Goal: Task Accomplishment & Management: Manage account settings

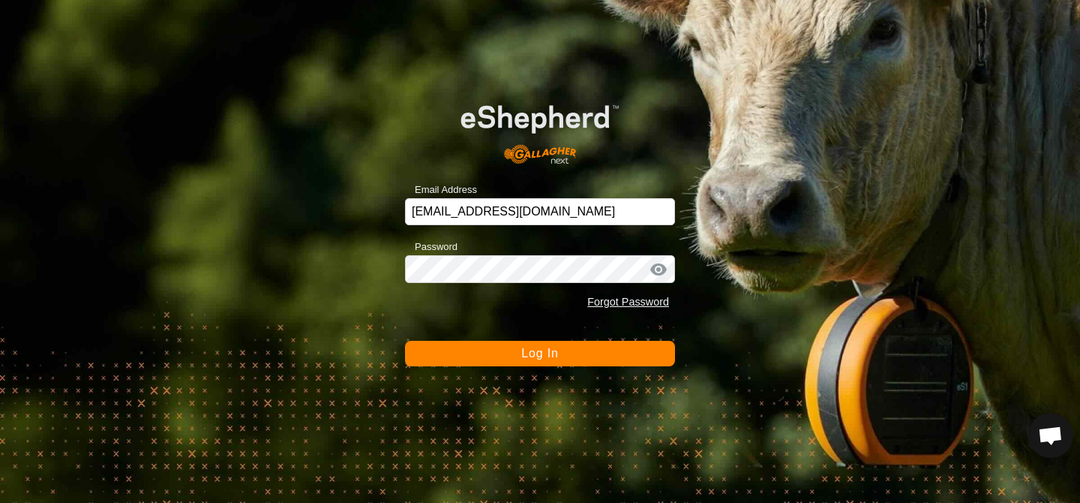
click at [479, 359] on button "Log In" at bounding box center [540, 354] width 270 height 26
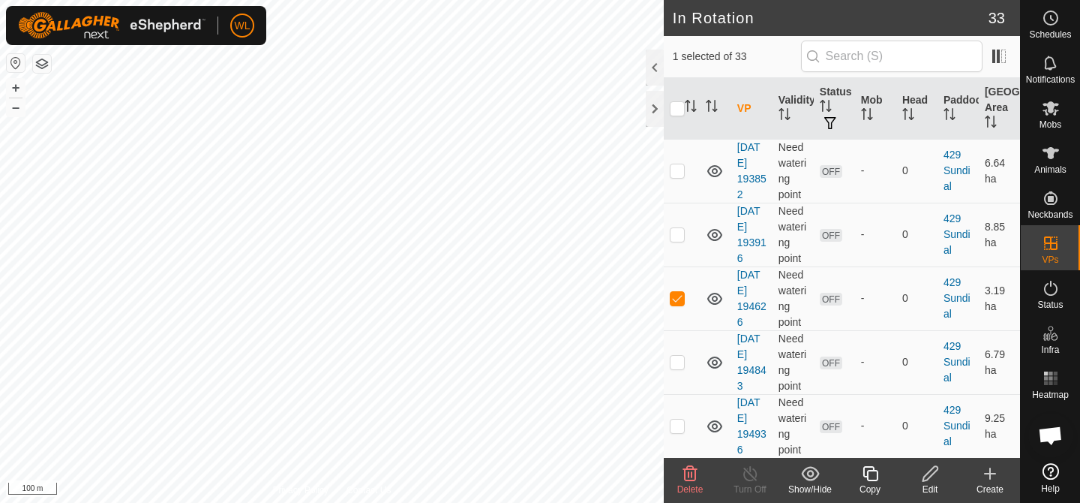
scroll to position [1473, 0]
click at [674, 355] on p-checkbox at bounding box center [677, 361] width 15 height 12
checkbox input "true"
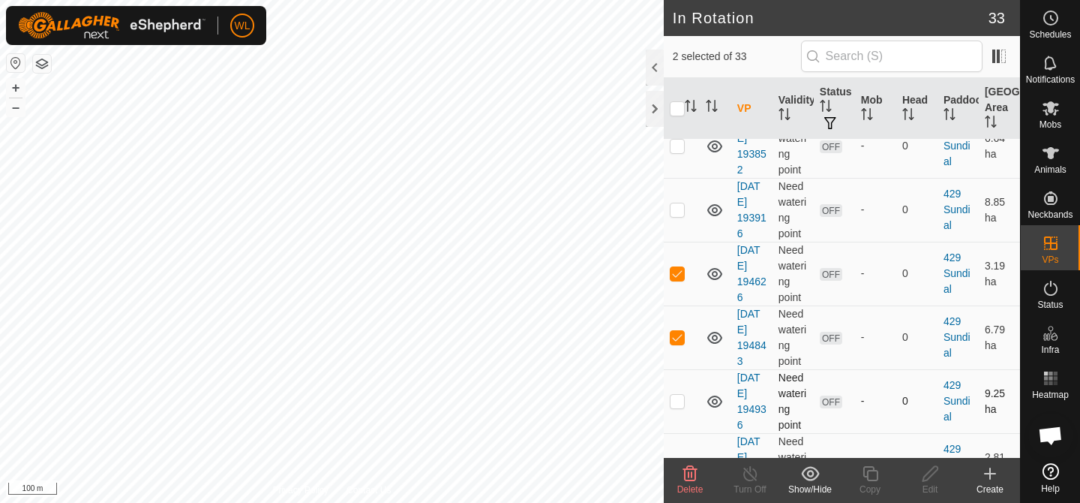
click at [675, 395] on p-checkbox at bounding box center [677, 401] width 15 height 12
checkbox input "true"
click at [687, 479] on icon at bounding box center [690, 473] width 14 height 15
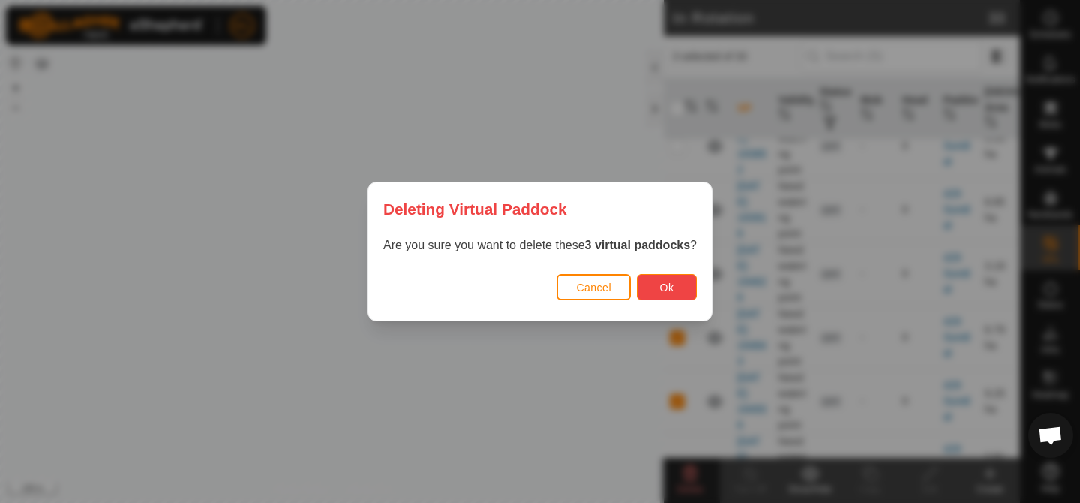
click at [662, 289] on span "Ok" at bounding box center [667, 287] width 14 height 12
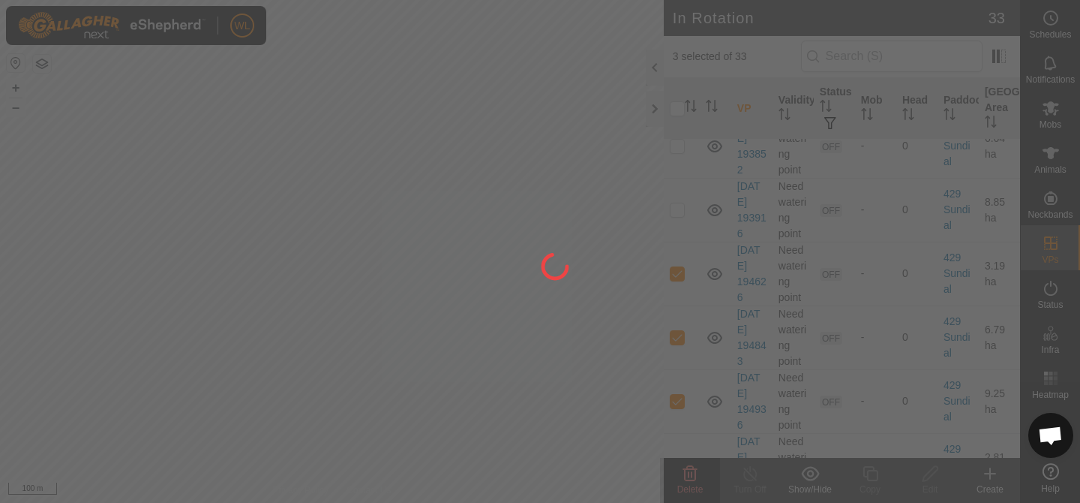
checkbox input "false"
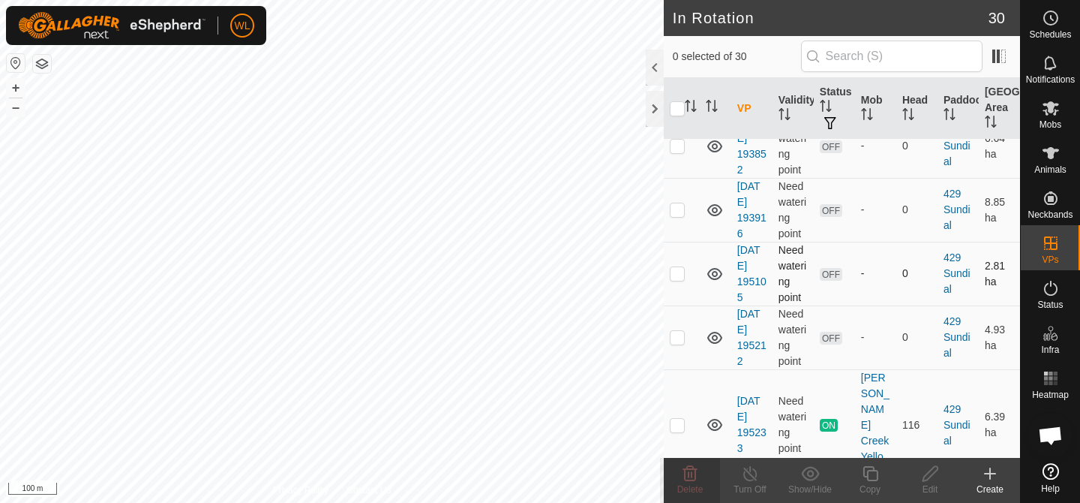
checkbox input "true"
click at [934, 477] on icon at bounding box center [930, 473] width 19 height 18
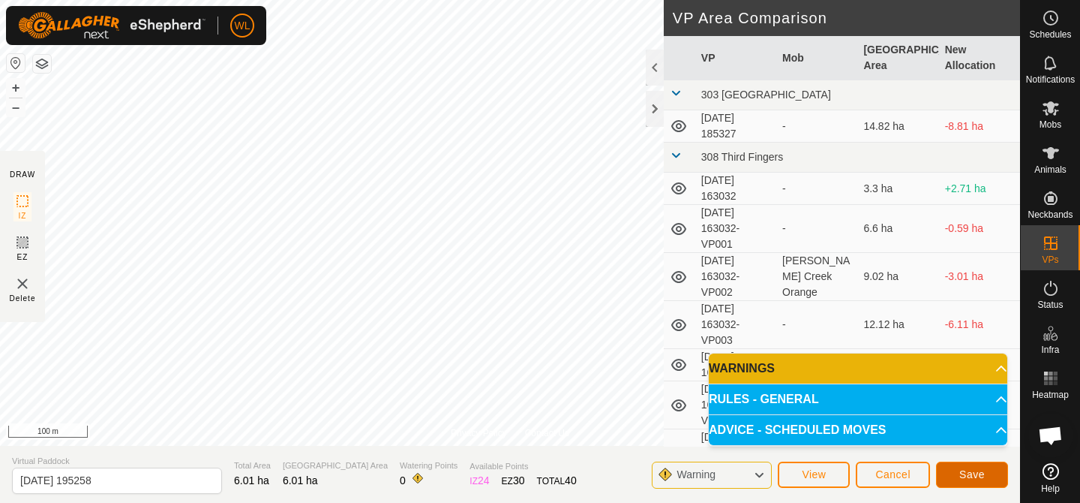
click at [954, 468] on button "Save" at bounding box center [972, 474] width 72 height 26
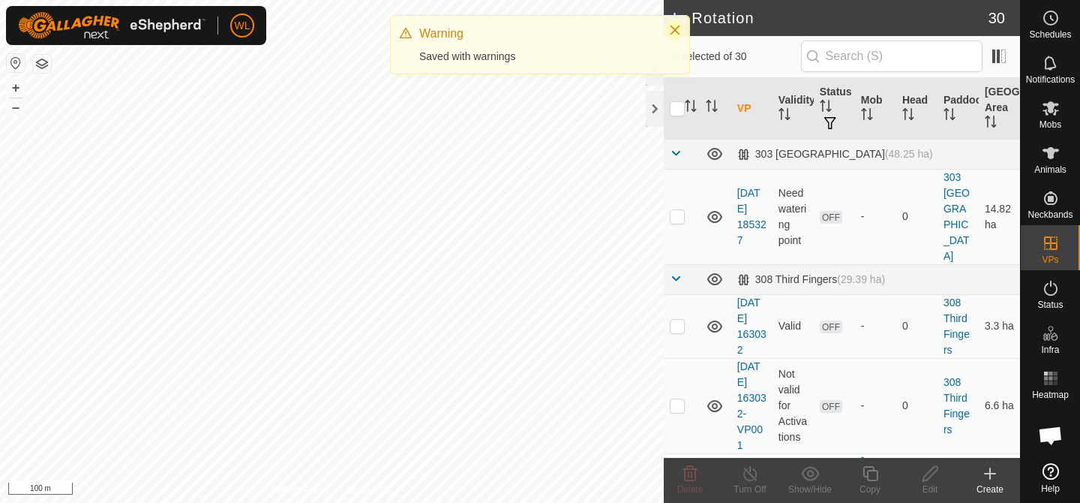
click at [682, 30] on button "Close" at bounding box center [675, 30] width 21 height 21
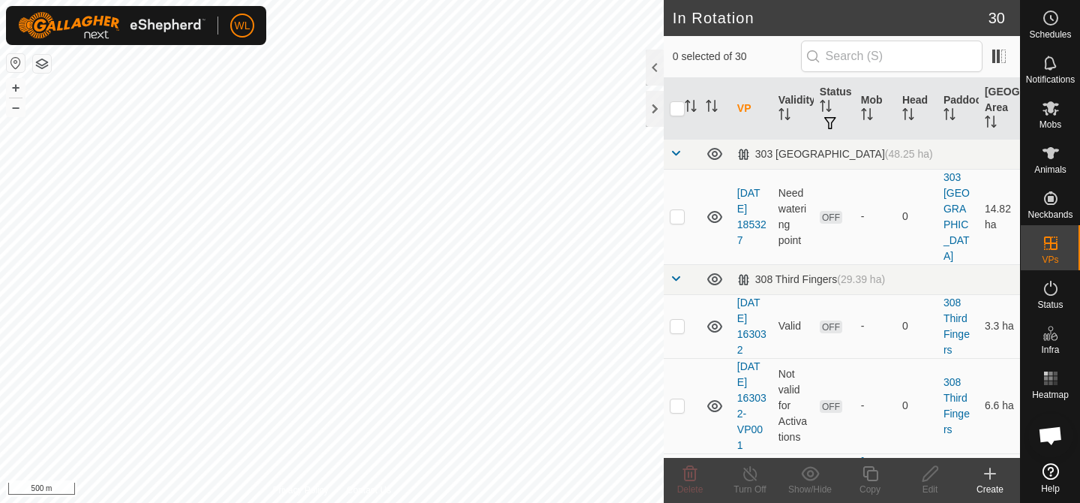
click at [434, 502] on html "WL Schedules Notifications Mobs Animals Neckbands VPs Status Infra Heatmap Help…" at bounding box center [540, 251] width 1080 height 503
click at [444, 502] on html "WL Schedules Notifications Mobs Animals Neckbands VPs Status Infra Heatmap Help…" at bounding box center [540, 251] width 1080 height 503
click at [448, 0] on html "WL Schedules Notifications Mobs Animals Neckbands VPs Status Infra Heatmap Help…" at bounding box center [540, 251] width 1080 height 503
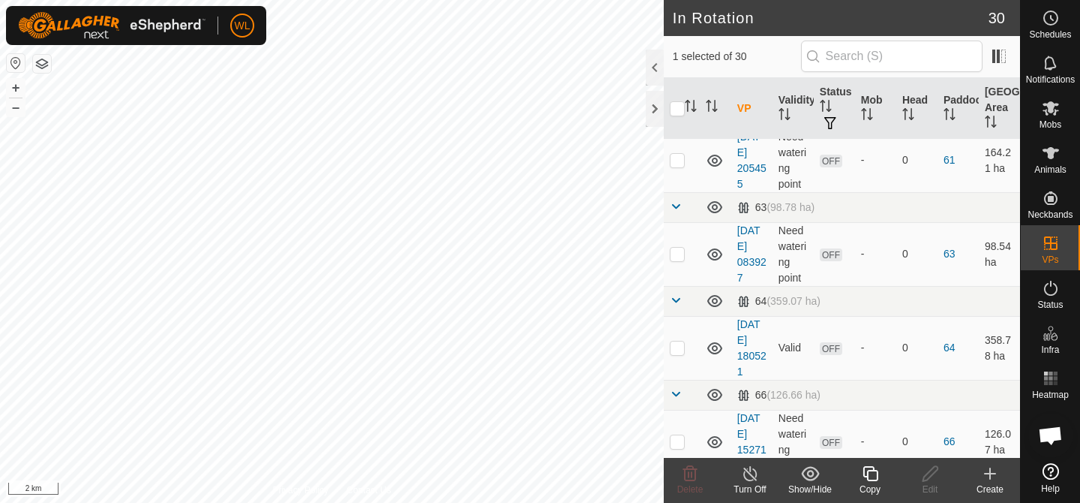
scroll to position [2068, 0]
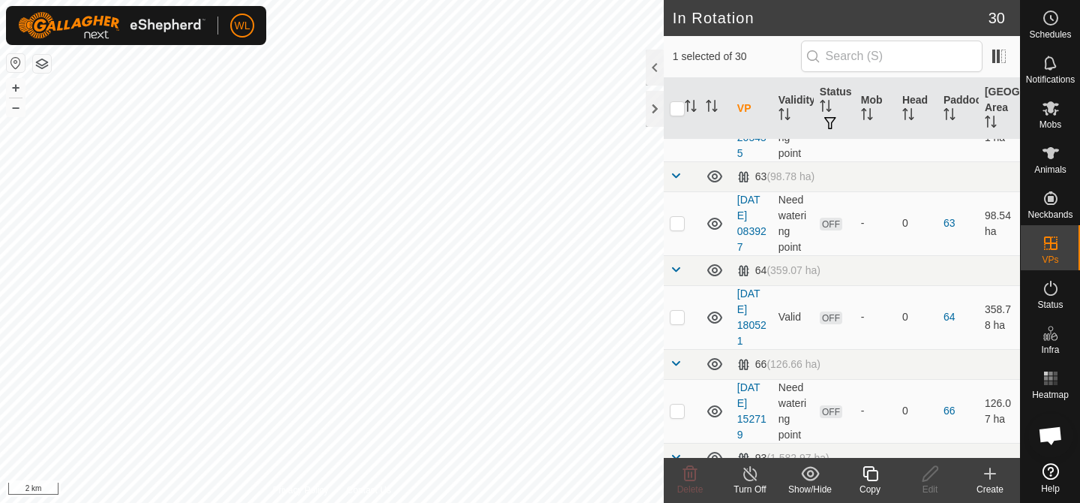
checkbox input "false"
